Goal: Transaction & Acquisition: Book appointment/travel/reservation

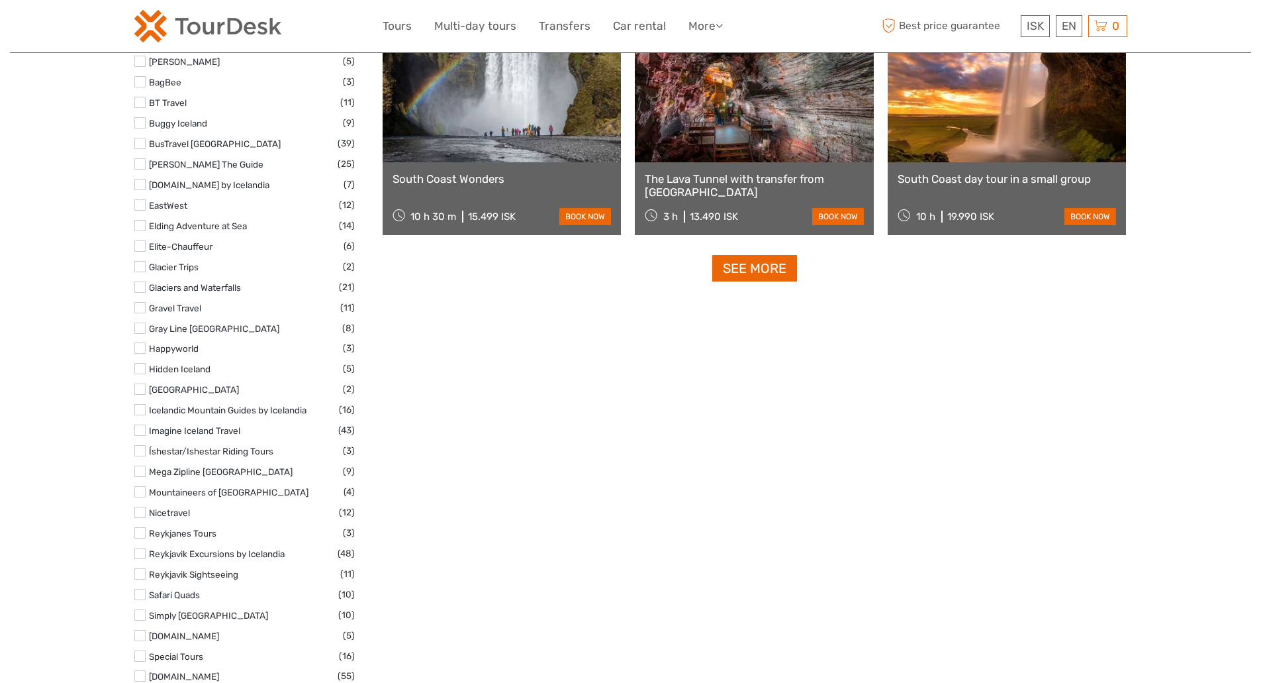
select select
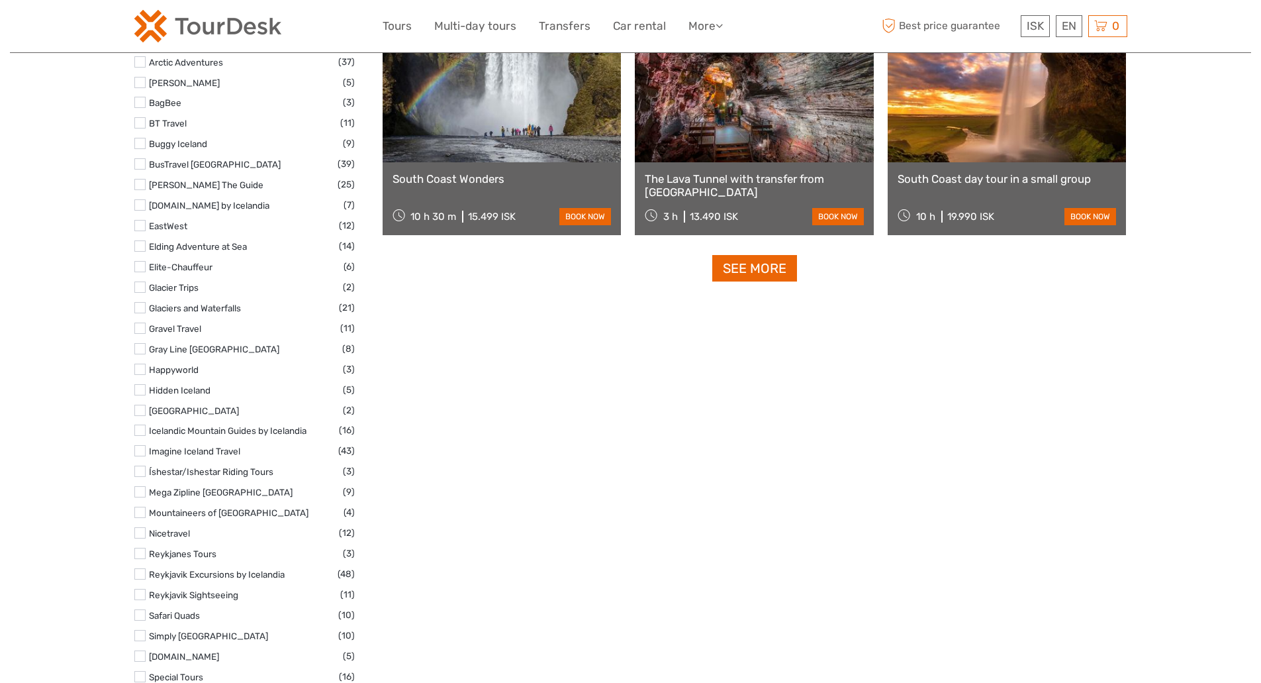
click at [140, 122] on label at bounding box center [139, 122] width 11 height 11
click at [0, 0] on input "checkbox" at bounding box center [0, 0] width 0 height 0
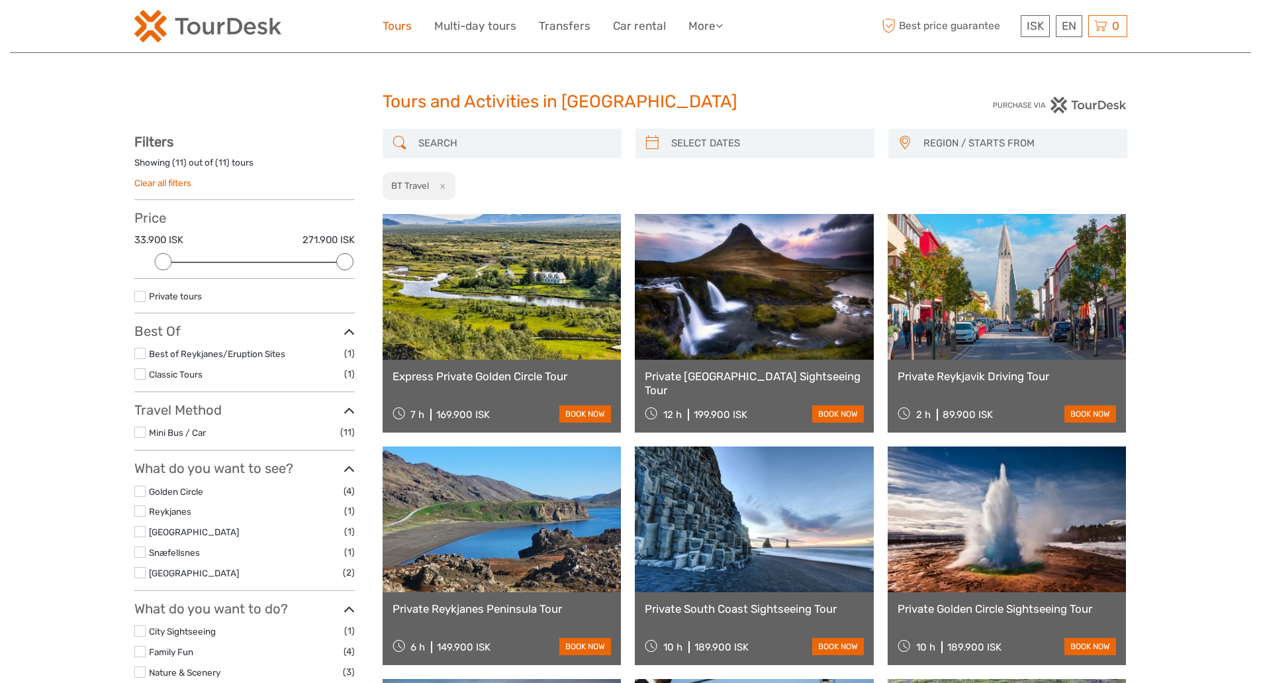
click at [392, 28] on link "Tours" at bounding box center [397, 26] width 29 height 19
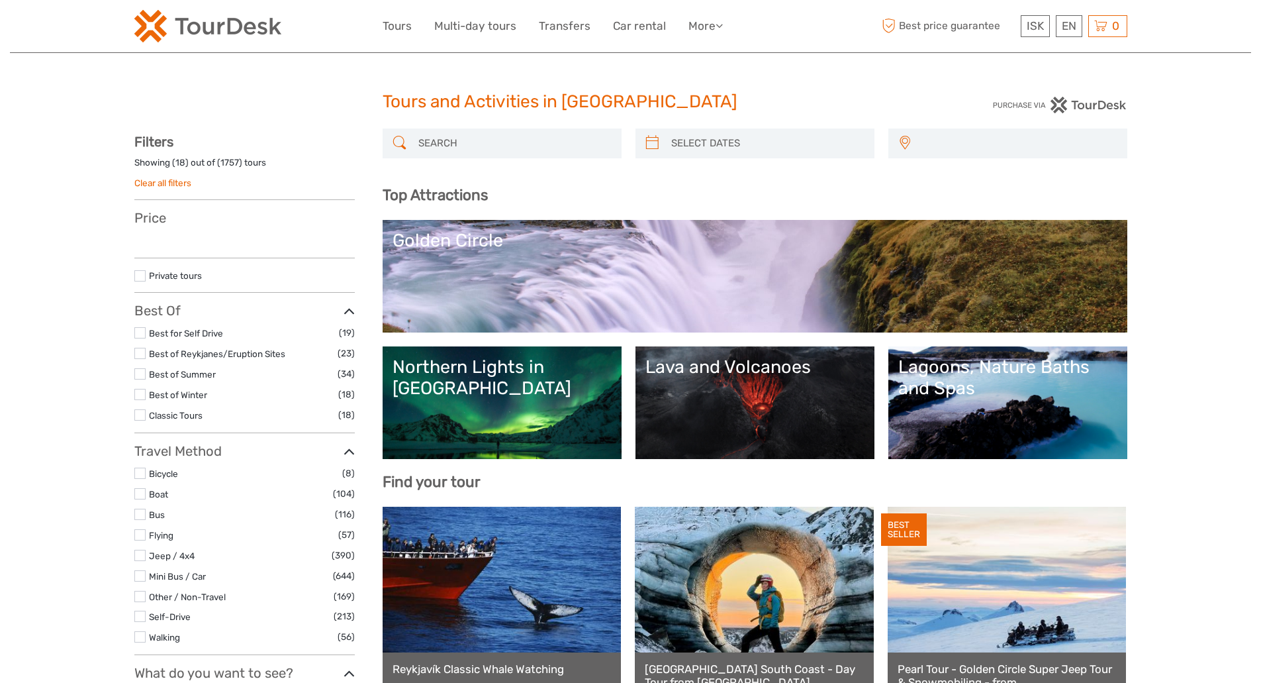
select select
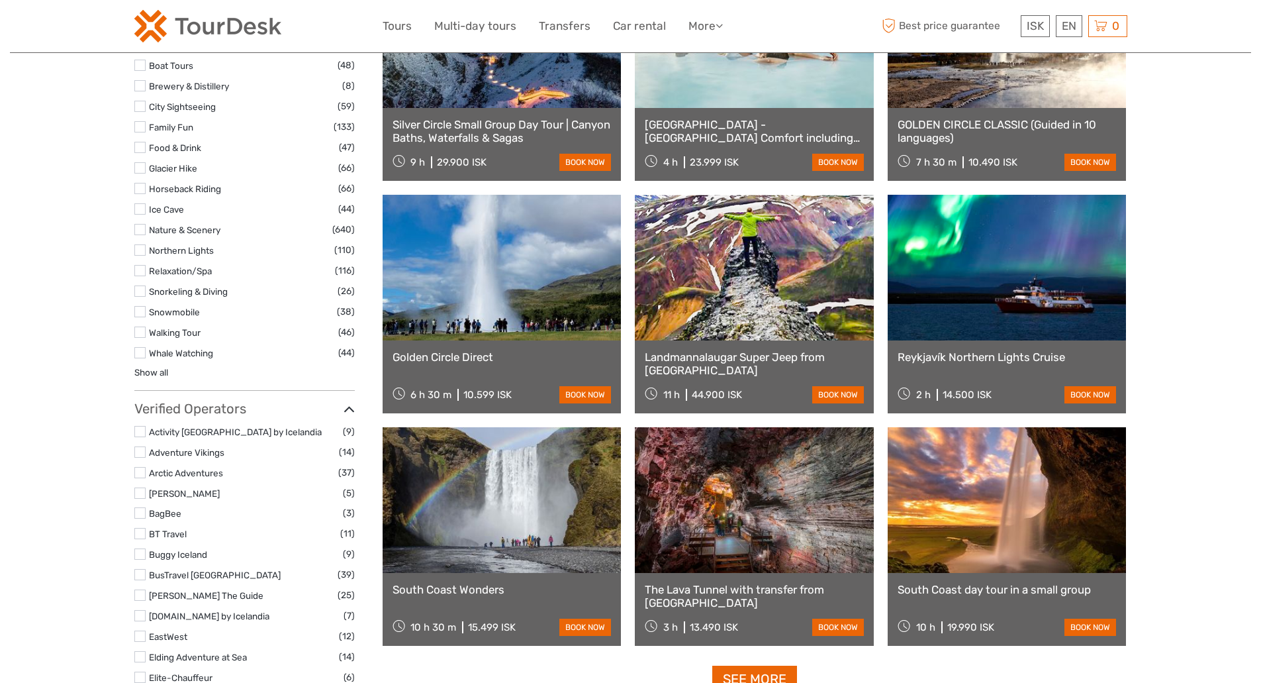
scroll to position [1481, 0]
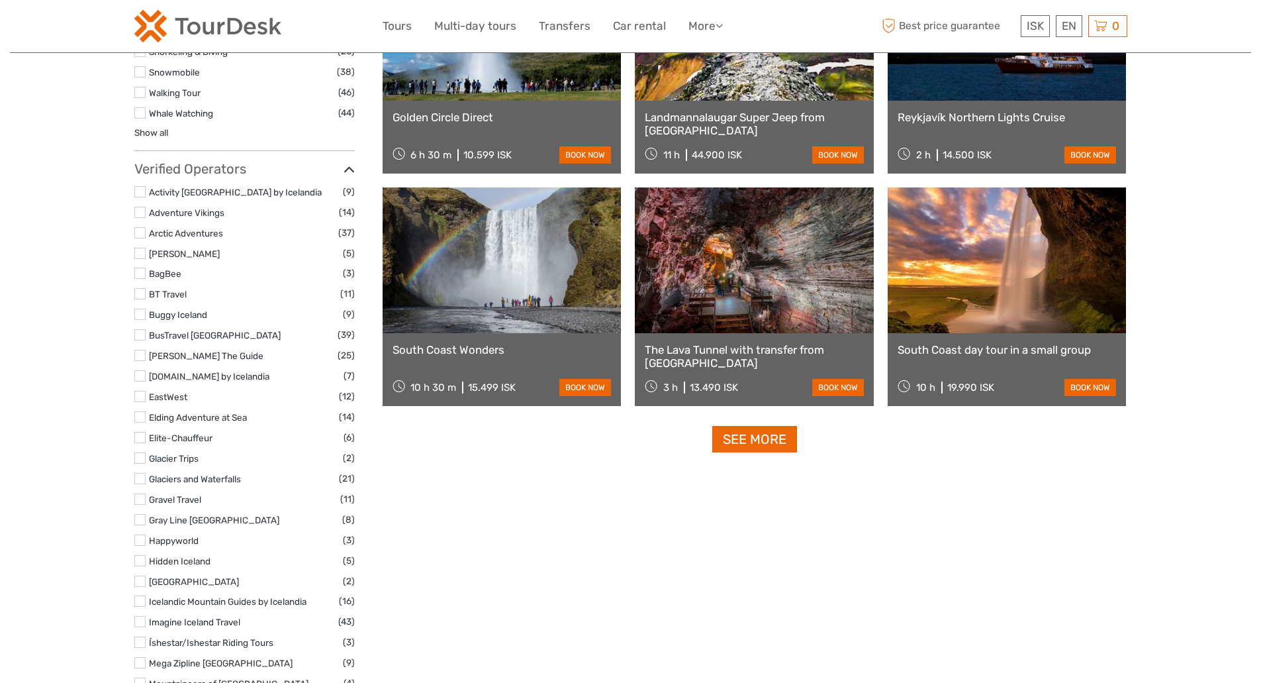
click at [138, 440] on label at bounding box center [139, 437] width 11 height 11
click at [0, 0] on input "checkbox" at bounding box center [0, 0] width 0 height 0
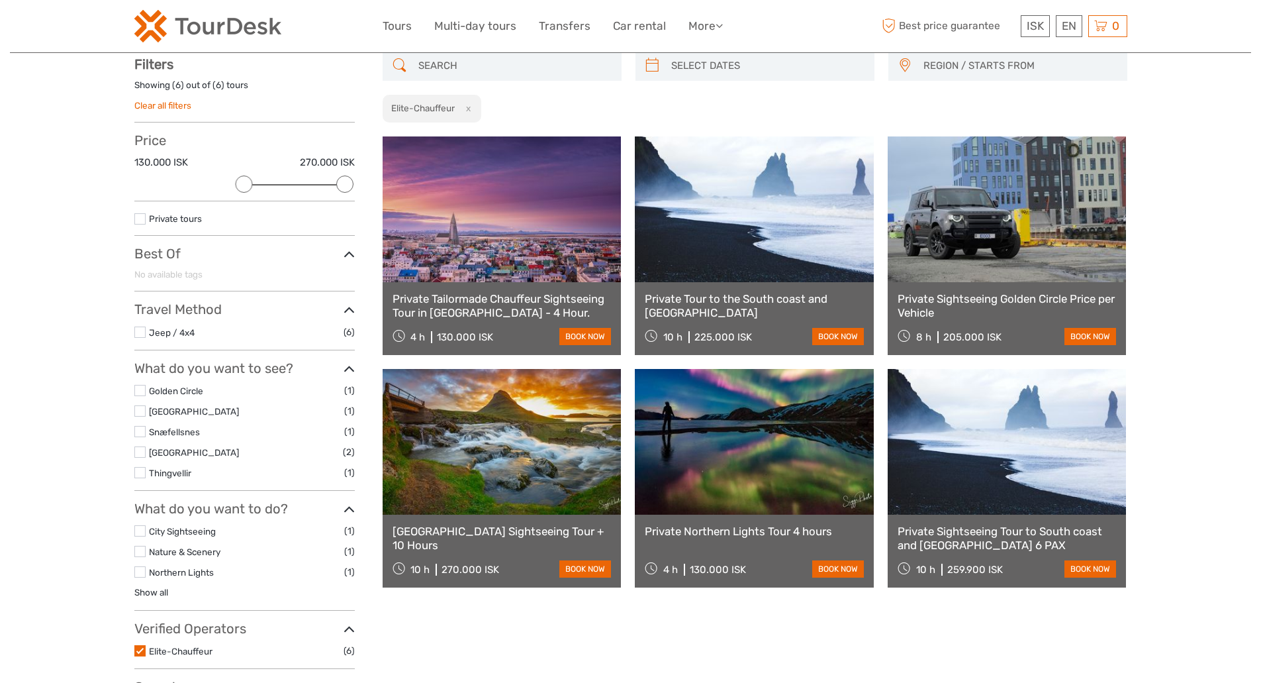
scroll to position [75, 0]
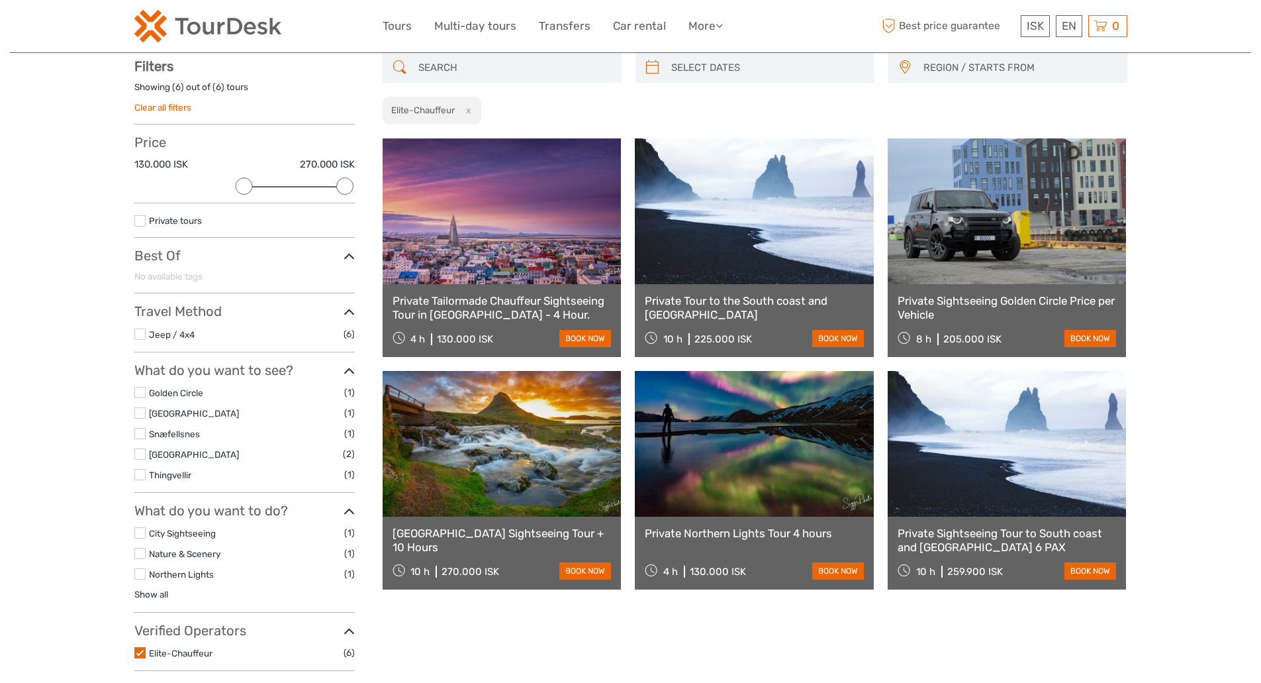
click at [142, 652] on label at bounding box center [139, 652] width 11 height 11
click at [0, 0] on input "checkbox" at bounding box center [0, 0] width 0 height 0
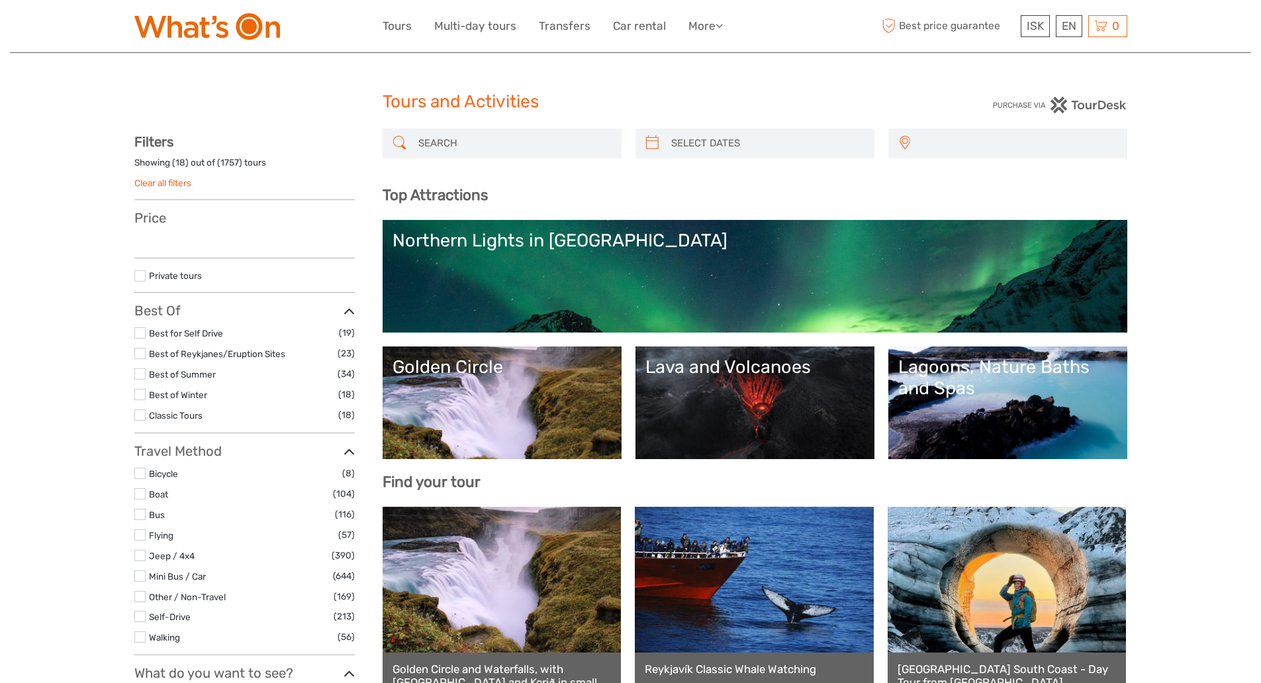
select select
click at [435, 142] on input "search" at bounding box center [514, 143] width 202 height 23
select select
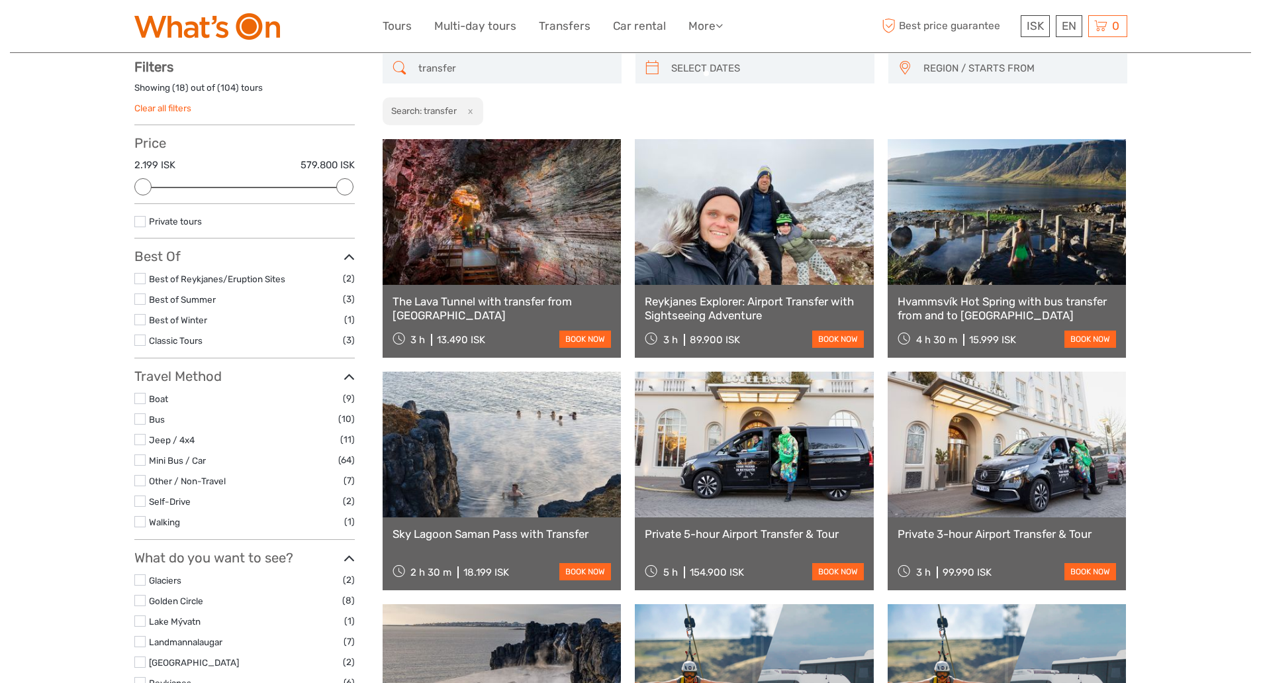
scroll to position [75, 0]
type input "transfer"
click at [417, 69] on input "transfer" at bounding box center [514, 67] width 202 height 23
click at [471, 113] on button "x" at bounding box center [468, 110] width 18 height 14
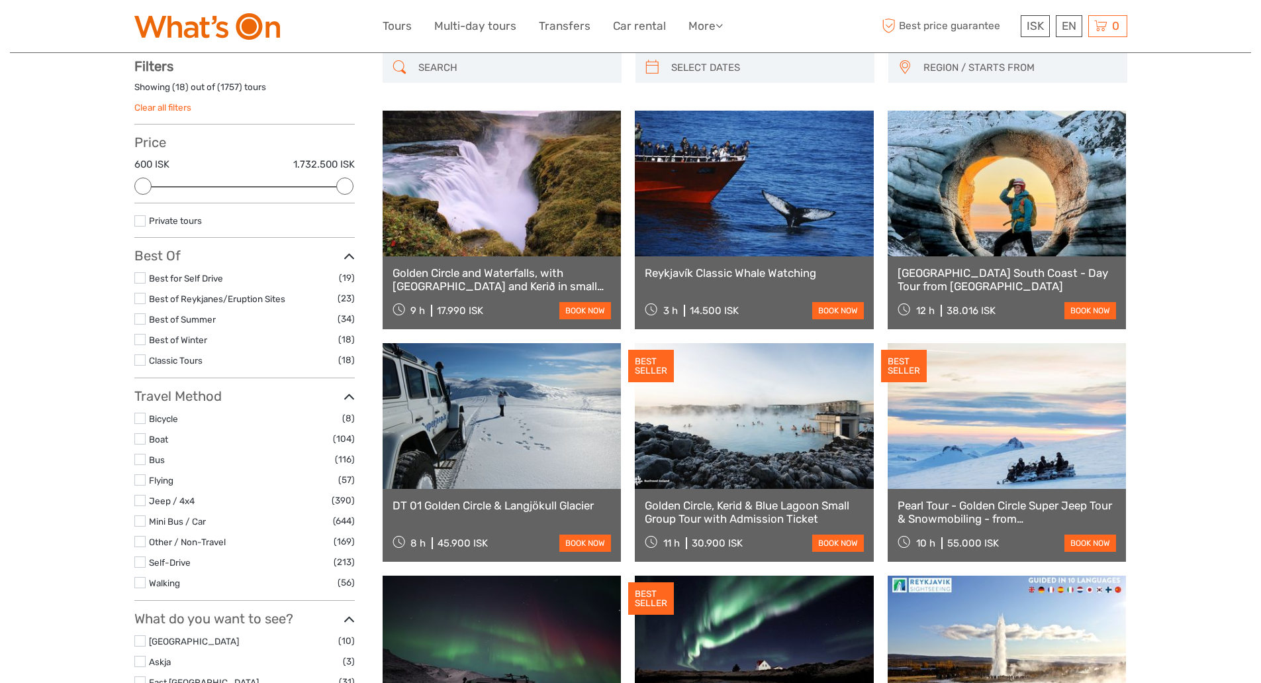
click at [424, 64] on input "search" at bounding box center [514, 67] width 202 height 23
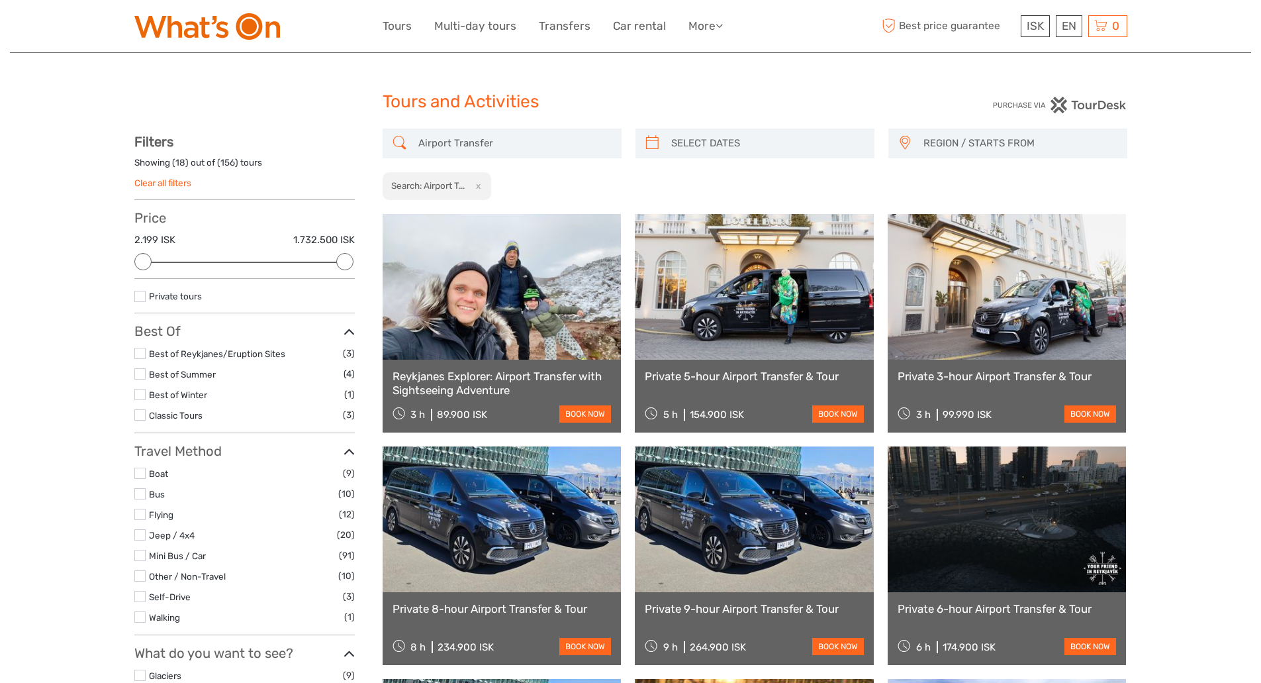
type input "Airport Transfer"
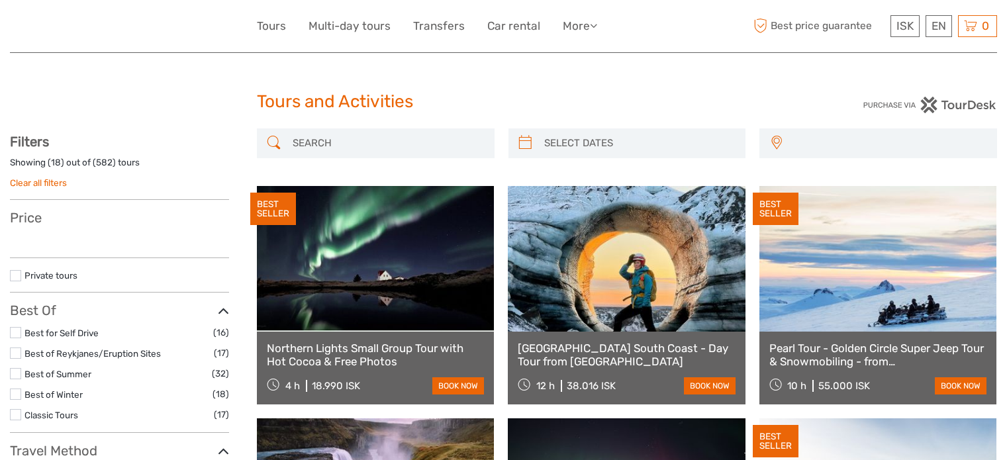
select select
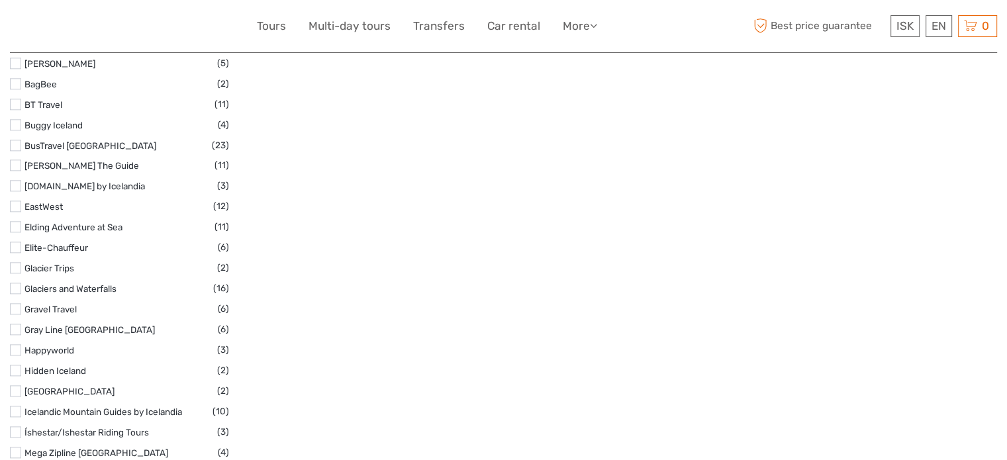
scroll to position [1548, 0]
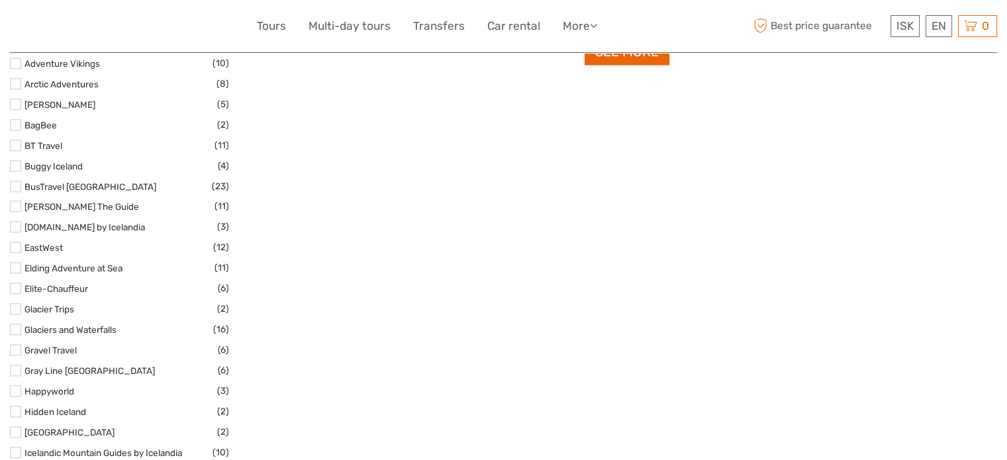
click at [15, 283] on label at bounding box center [15, 288] width 11 height 11
click at [0, 0] on input "checkbox" at bounding box center [0, 0] width 0 height 0
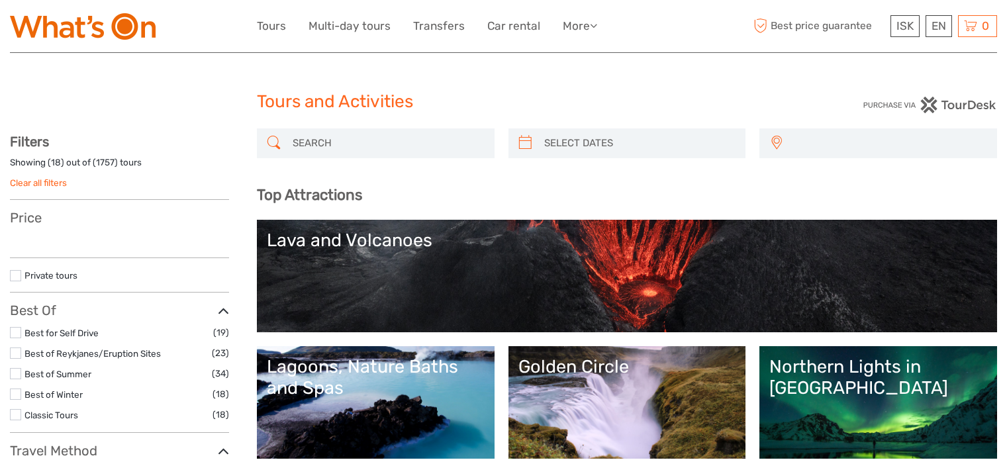
select select
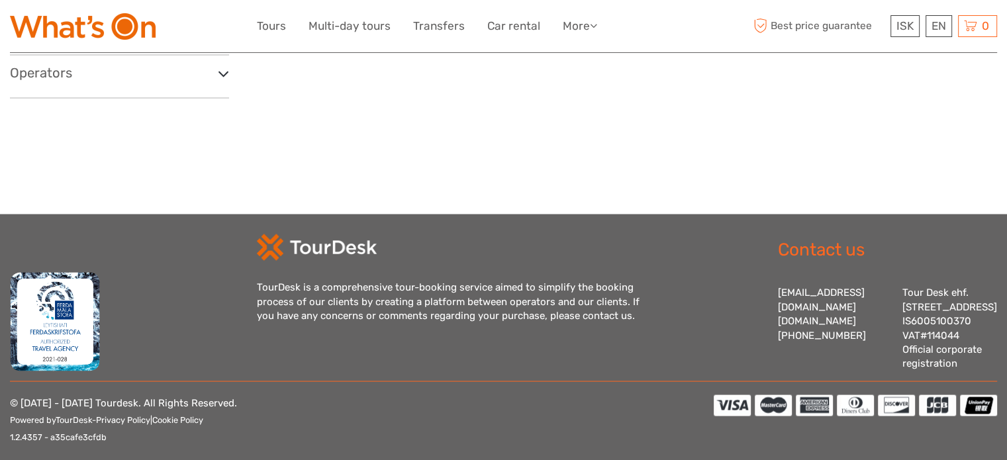
select select
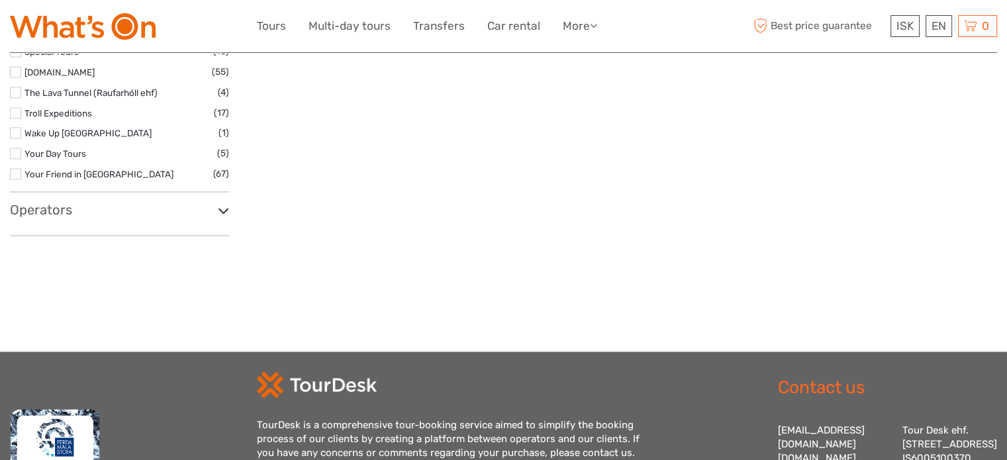
scroll to position [2227, 0]
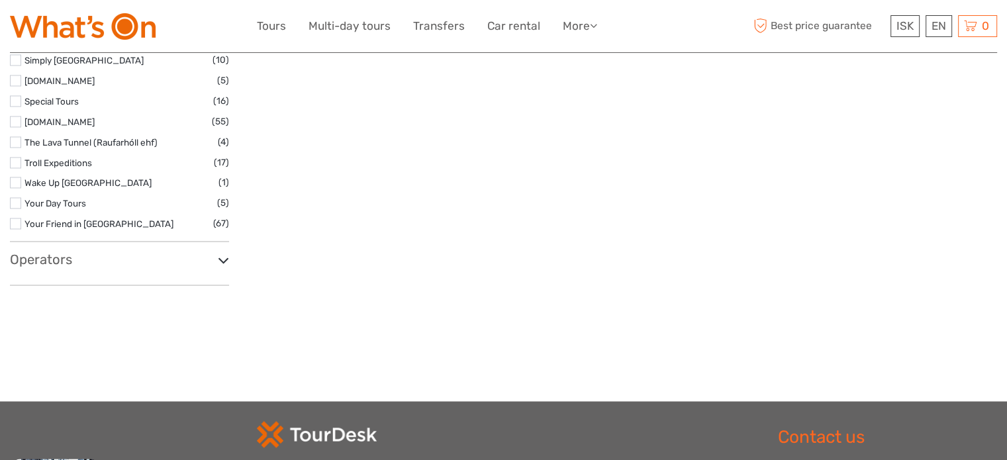
drag, startPoint x: 0, startPoint y: 0, endPoint x: 972, endPoint y: 367, distance: 1039.2
click at [56, 254] on h3 "Operators" at bounding box center [119, 260] width 219 height 16
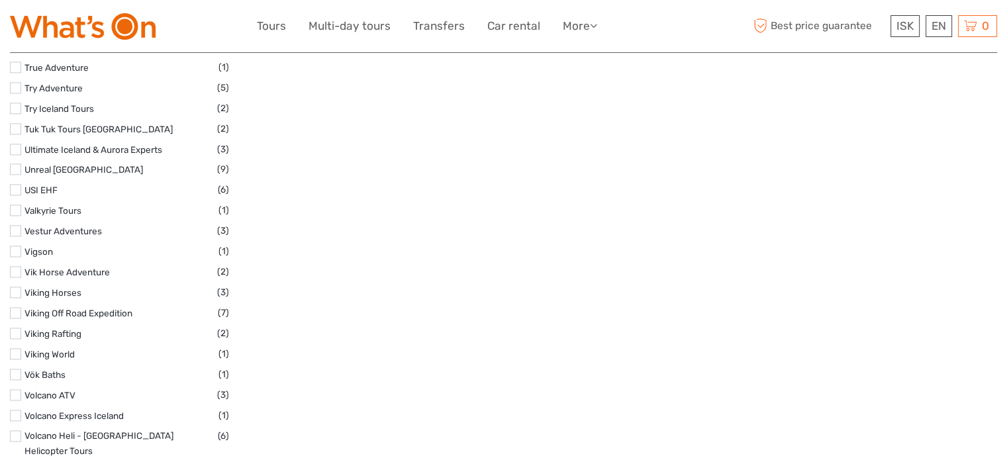
scroll to position [6990, 0]
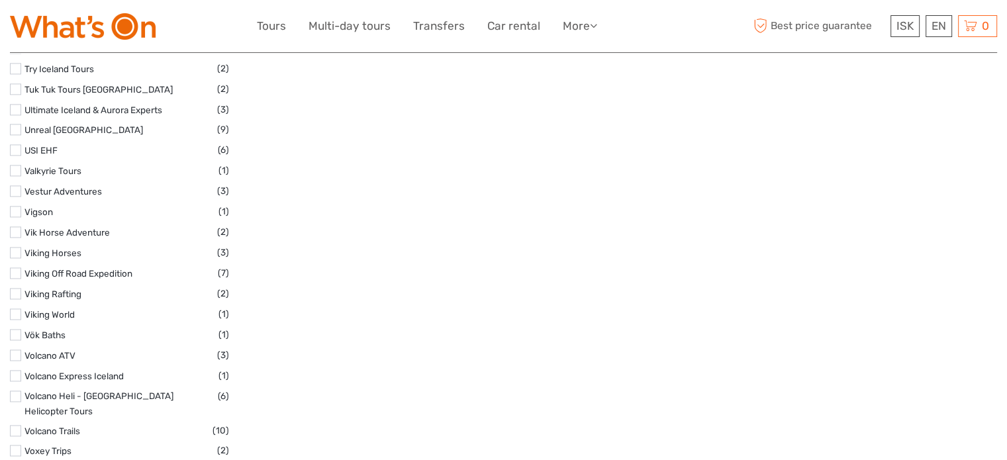
click at [13, 425] on label at bounding box center [15, 430] width 11 height 11
click at [0, 0] on input "checkbox" at bounding box center [0, 0] width 0 height 0
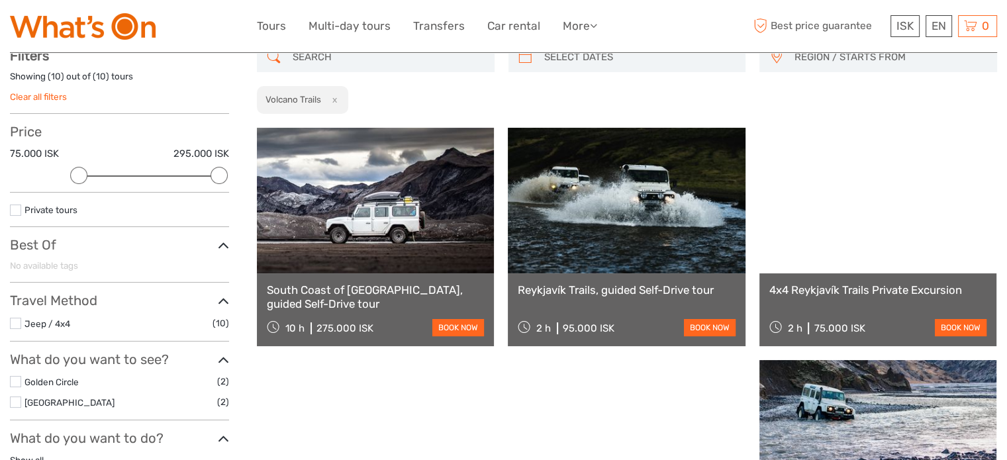
scroll to position [75, 0]
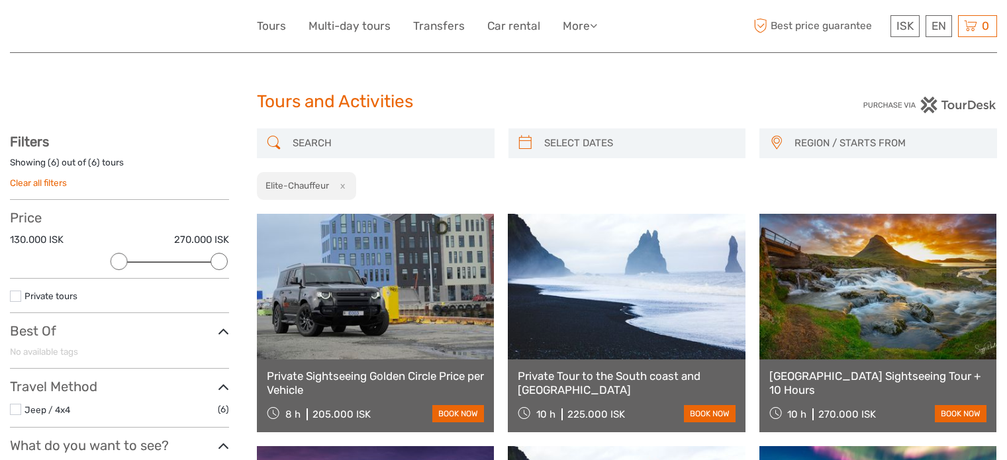
select select
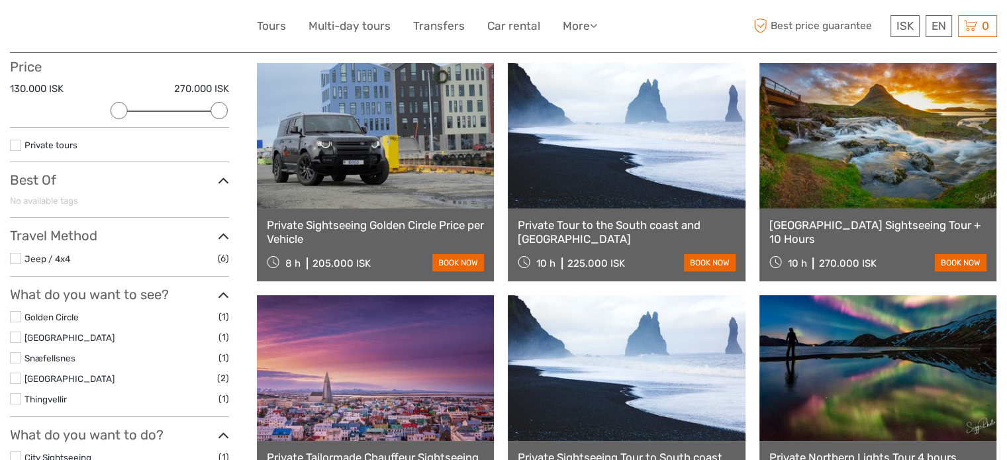
scroll to position [155, 0]
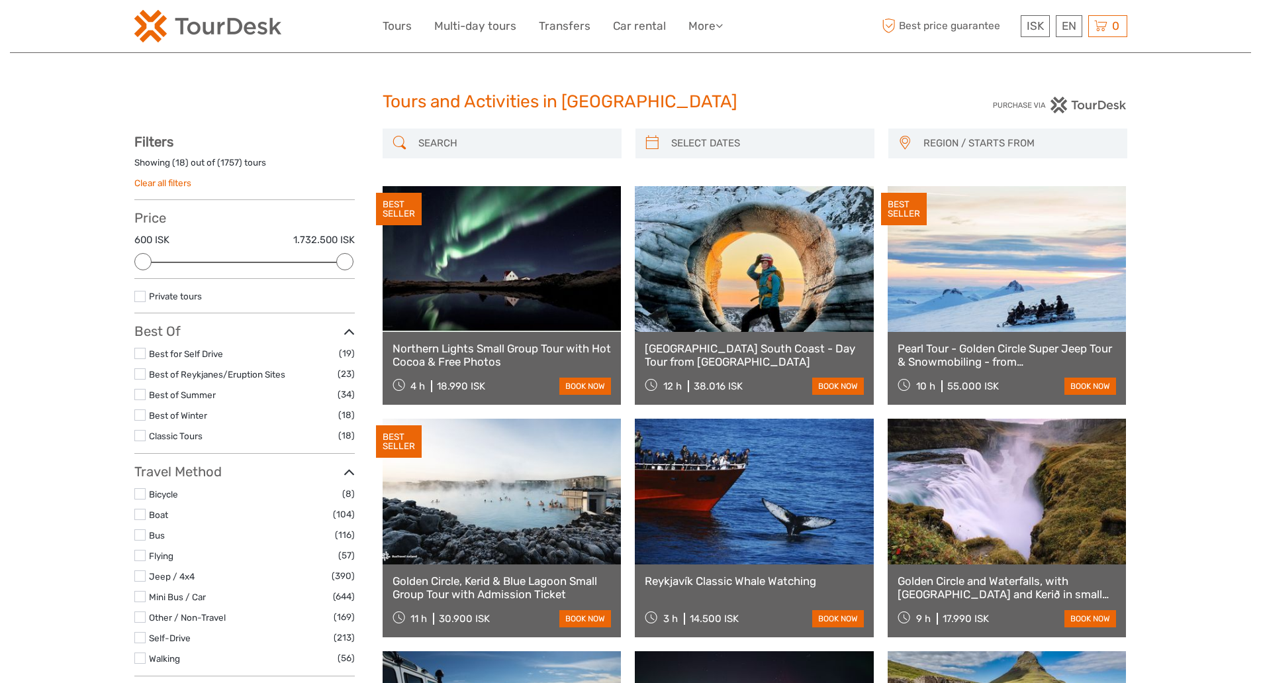
select select
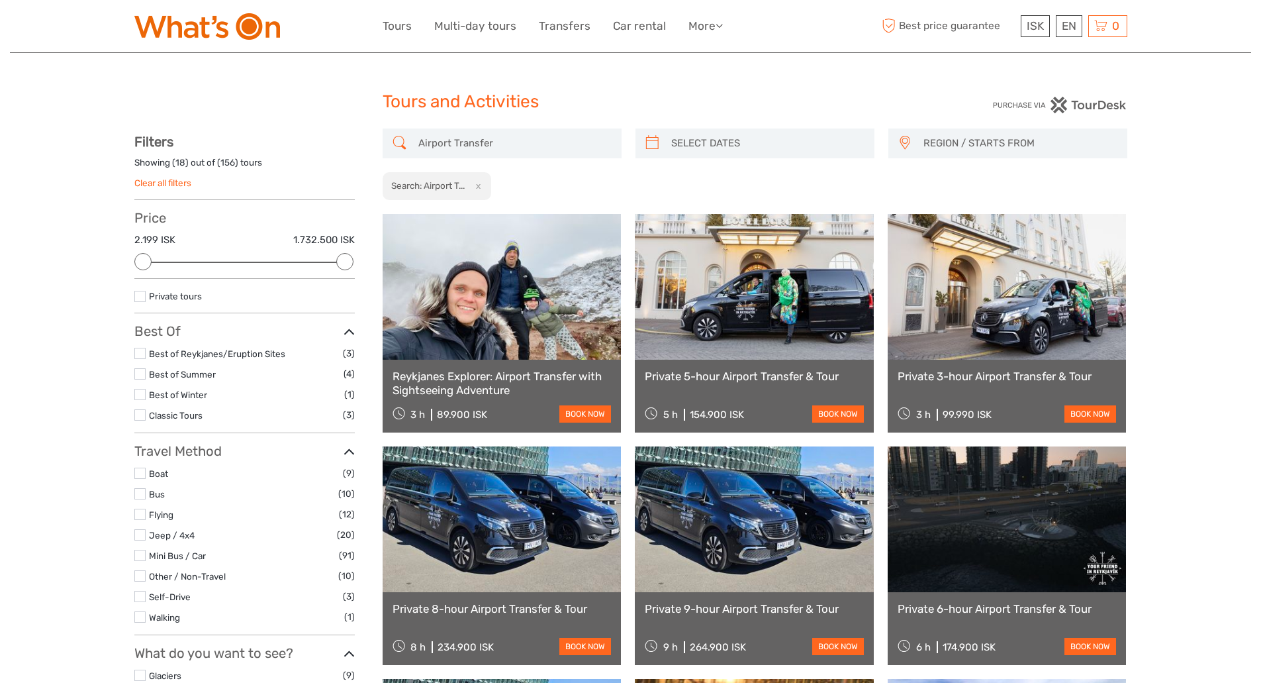
select select
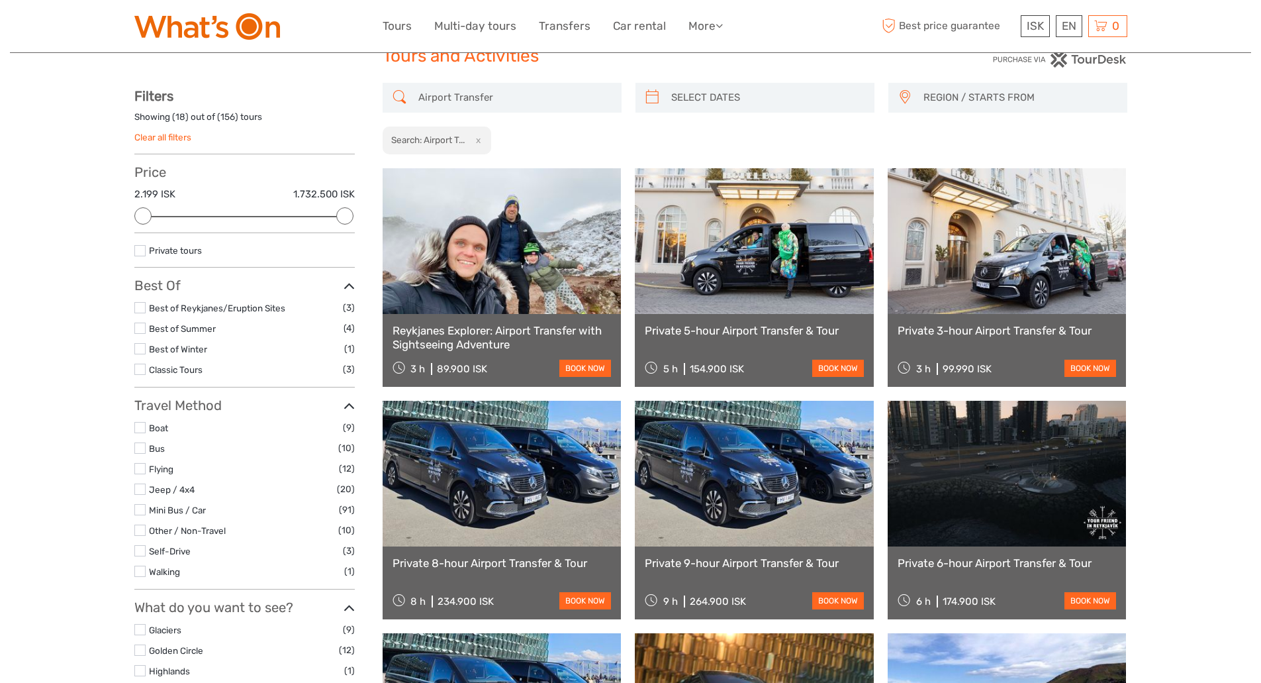
scroll to position [37, 0]
